Goal: Task Accomplishment & Management: Manage account settings

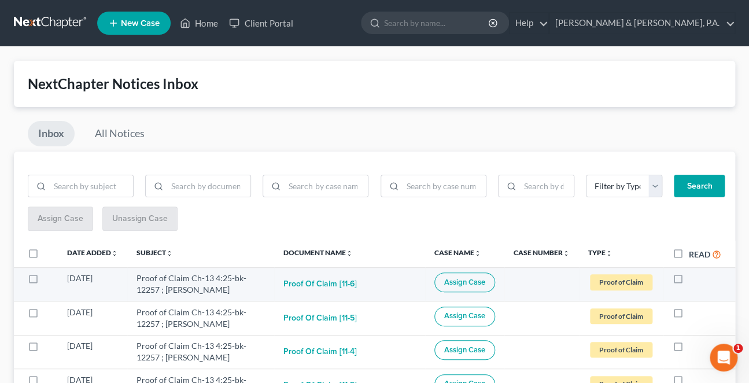
click at [689, 281] on label at bounding box center [689, 281] width 0 height 0
click at [693, 272] on input "checkbox" at bounding box center [697, 276] width 8 height 8
checkbox input "true"
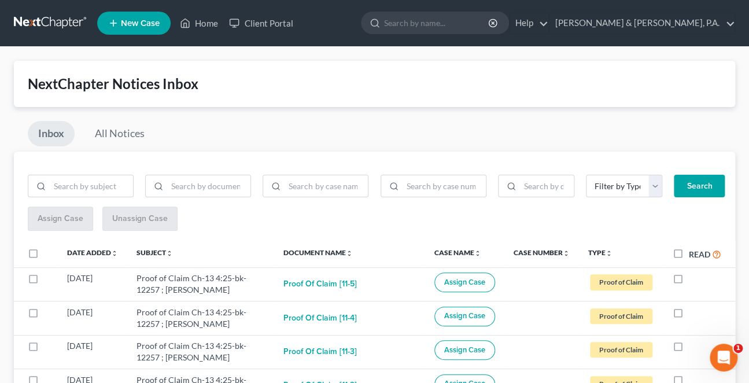
click at [689, 281] on label at bounding box center [689, 281] width 0 height 0
click at [693, 272] on input "checkbox" at bounding box center [697, 276] width 8 height 8
checkbox input "true"
click at [689, 281] on label at bounding box center [689, 281] width 0 height 0
click at [693, 272] on input "checkbox" at bounding box center [697, 276] width 8 height 8
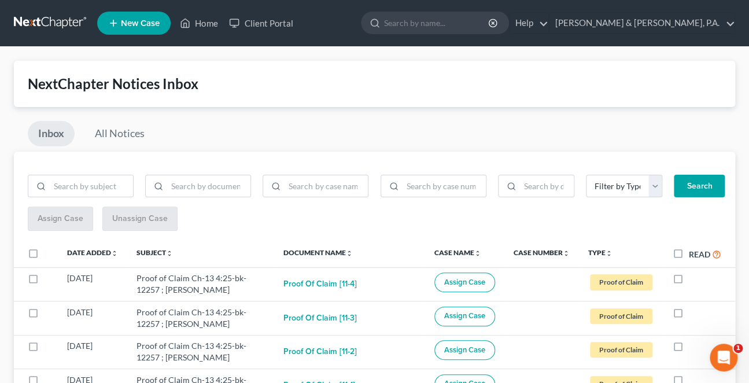
checkbox input "true"
click at [689, 281] on label at bounding box center [689, 281] width 0 height 0
click at [693, 272] on input "checkbox" at bounding box center [697, 276] width 8 height 8
checkbox input "true"
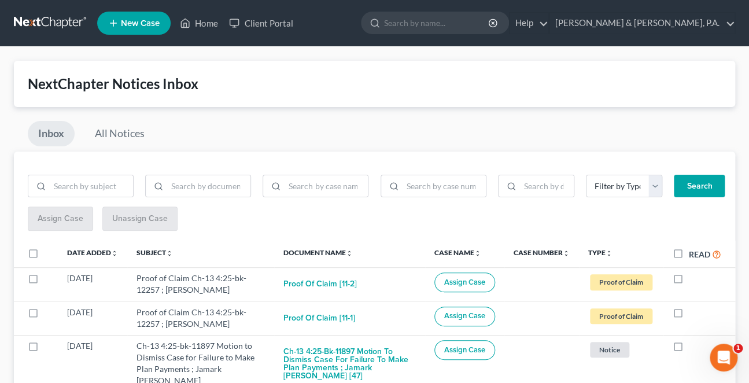
click at [689, 281] on label at bounding box center [689, 281] width 0 height 0
click at [693, 272] on input "checkbox" at bounding box center [697, 276] width 8 height 8
checkbox input "true"
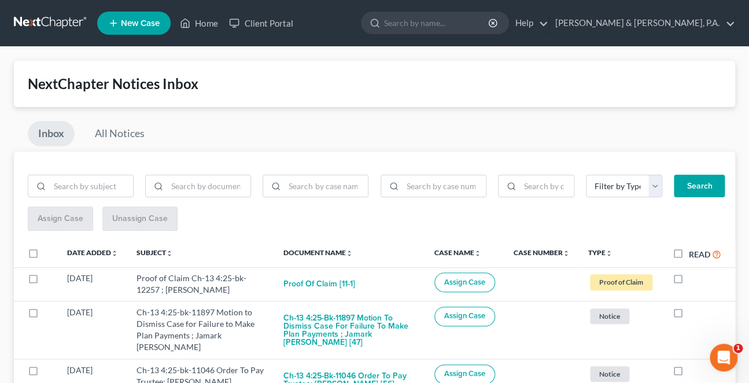
click at [689, 281] on label at bounding box center [689, 281] width 0 height 0
click at [693, 272] on input "checkbox" at bounding box center [697, 276] width 8 height 8
checkbox input "true"
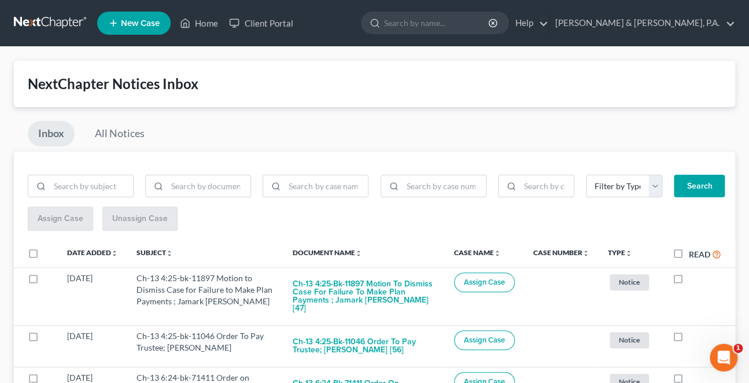
click at [689, 281] on label at bounding box center [689, 281] width 0 height 0
click at [693, 272] on input "checkbox" at bounding box center [697, 276] width 8 height 8
checkbox input "true"
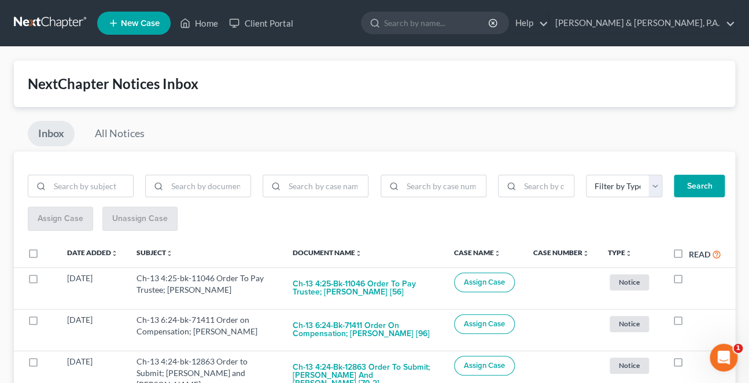
click at [689, 281] on label at bounding box center [689, 281] width 0 height 0
click at [693, 272] on input "checkbox" at bounding box center [697, 276] width 8 height 8
checkbox input "true"
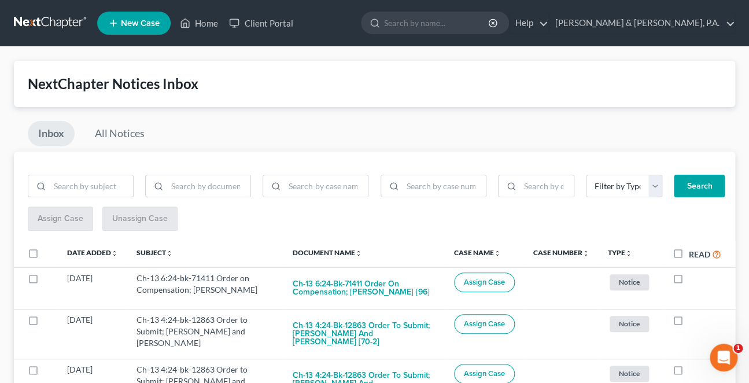
click at [689, 281] on label at bounding box center [689, 281] width 0 height 0
click at [693, 272] on input "checkbox" at bounding box center [697, 276] width 8 height 8
checkbox input "true"
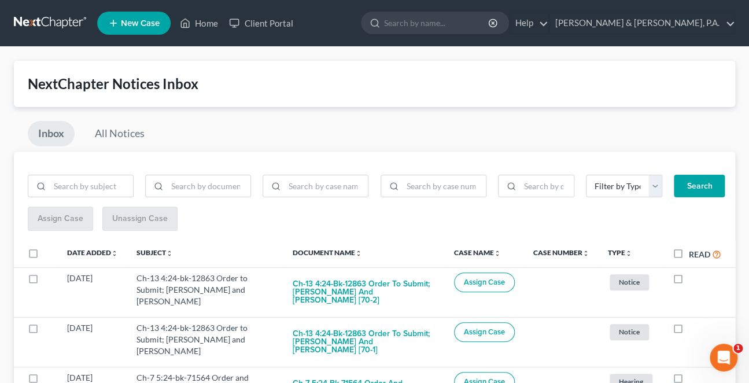
click at [689, 281] on label at bounding box center [689, 281] width 0 height 0
click at [693, 272] on input "checkbox" at bounding box center [697, 276] width 8 height 8
checkbox input "true"
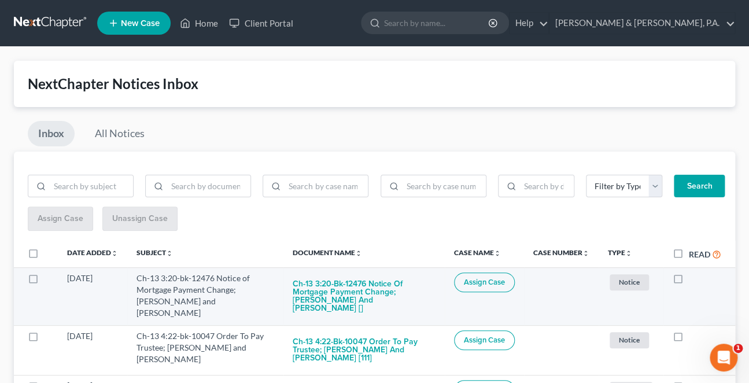
click at [689, 281] on label at bounding box center [689, 281] width 0 height 0
click at [693, 272] on input "checkbox" at bounding box center [697, 276] width 8 height 8
checkbox input "true"
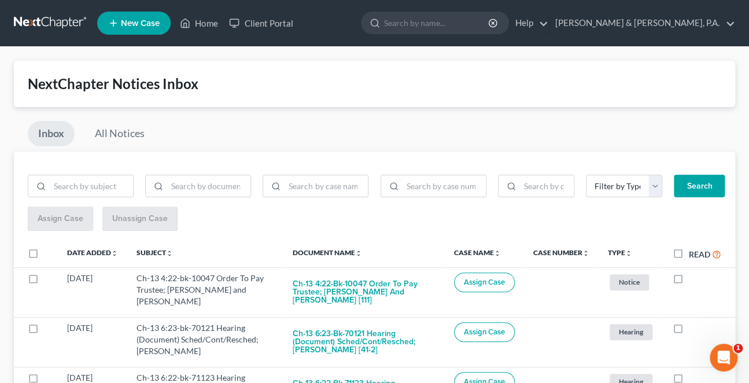
click at [689, 281] on label at bounding box center [689, 281] width 0 height 0
click at [693, 272] on input "checkbox" at bounding box center [697, 276] width 8 height 8
checkbox input "true"
click at [689, 281] on label at bounding box center [689, 281] width 0 height 0
click at [693, 272] on input "checkbox" at bounding box center [697, 276] width 8 height 8
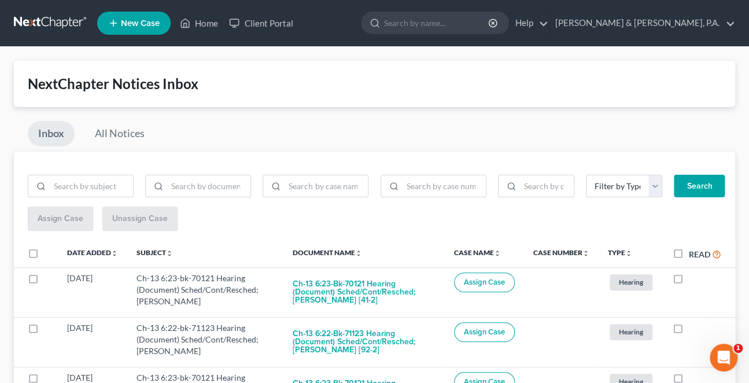
checkbox input "true"
click at [689, 281] on label at bounding box center [689, 281] width 0 height 0
click at [693, 272] on input "checkbox" at bounding box center [697, 276] width 8 height 8
checkbox input "true"
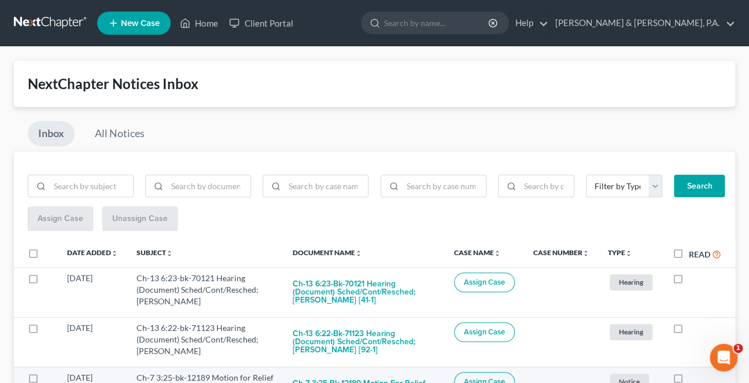
click at [689, 380] on label at bounding box center [689, 380] width 0 height 0
click at [693, 372] on input "checkbox" at bounding box center [697, 376] width 8 height 8
checkbox input "true"
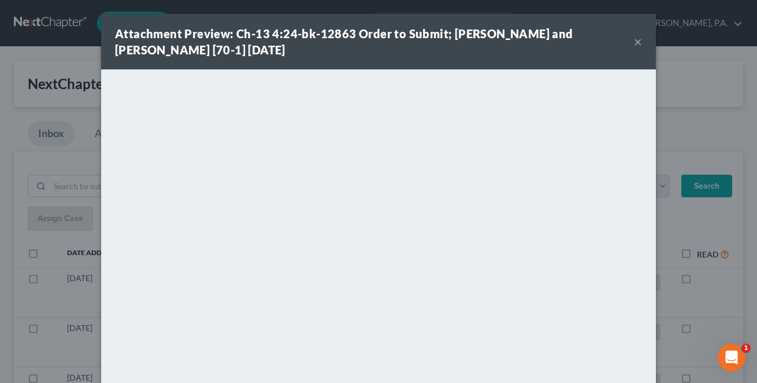
click at [634, 40] on button "×" at bounding box center [638, 42] width 8 height 14
